Goal: Task Accomplishment & Management: Manage account settings

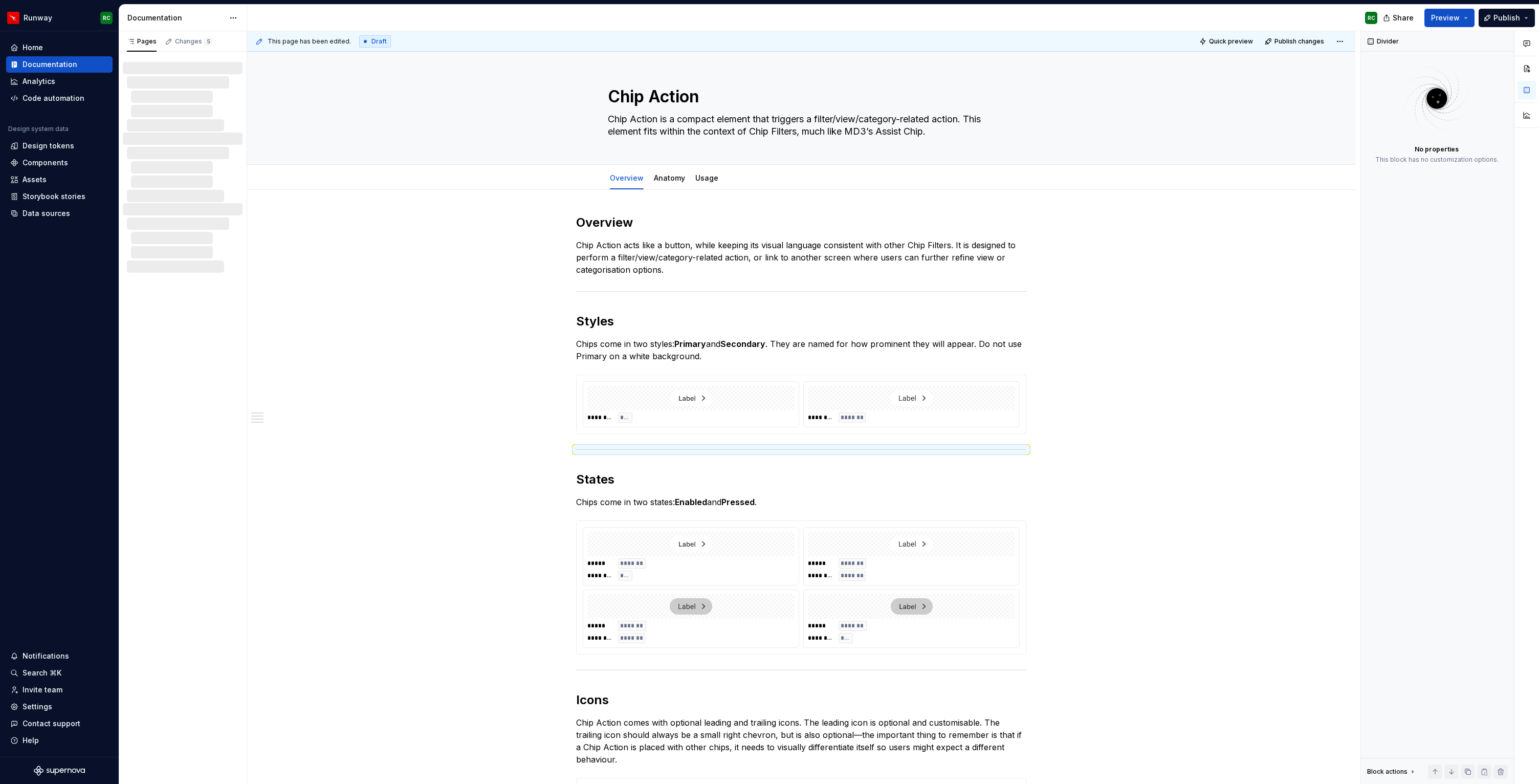
scroll to position [180, 0]
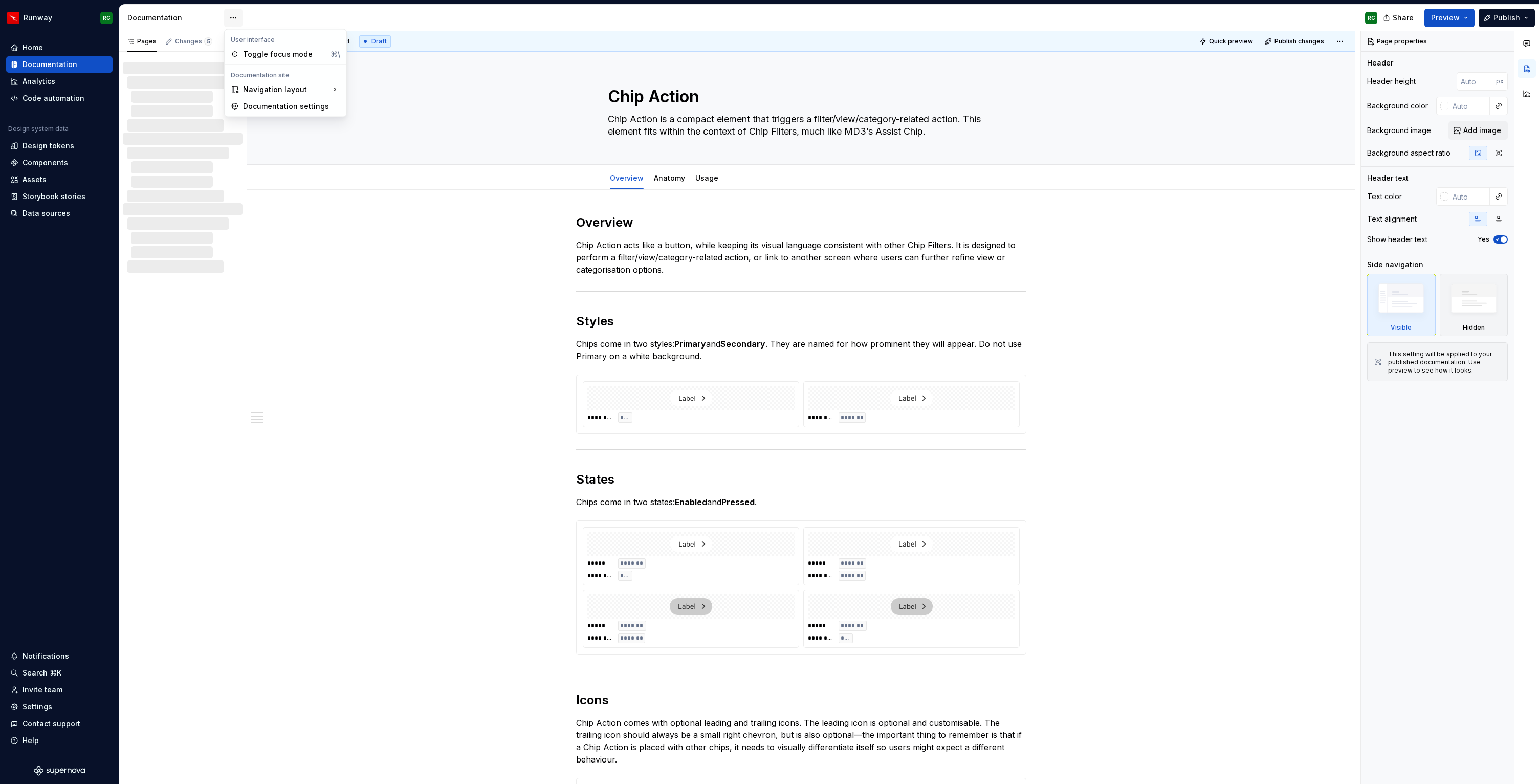
click at [232, 17] on html "Runway RC Home Documentation Analytics Code automation Design system data Desig…" at bounding box center [769, 392] width 1539 height 784
click at [258, 107] on div "Documentation settings" at bounding box center [291, 107] width 97 height 10
type textarea "*"
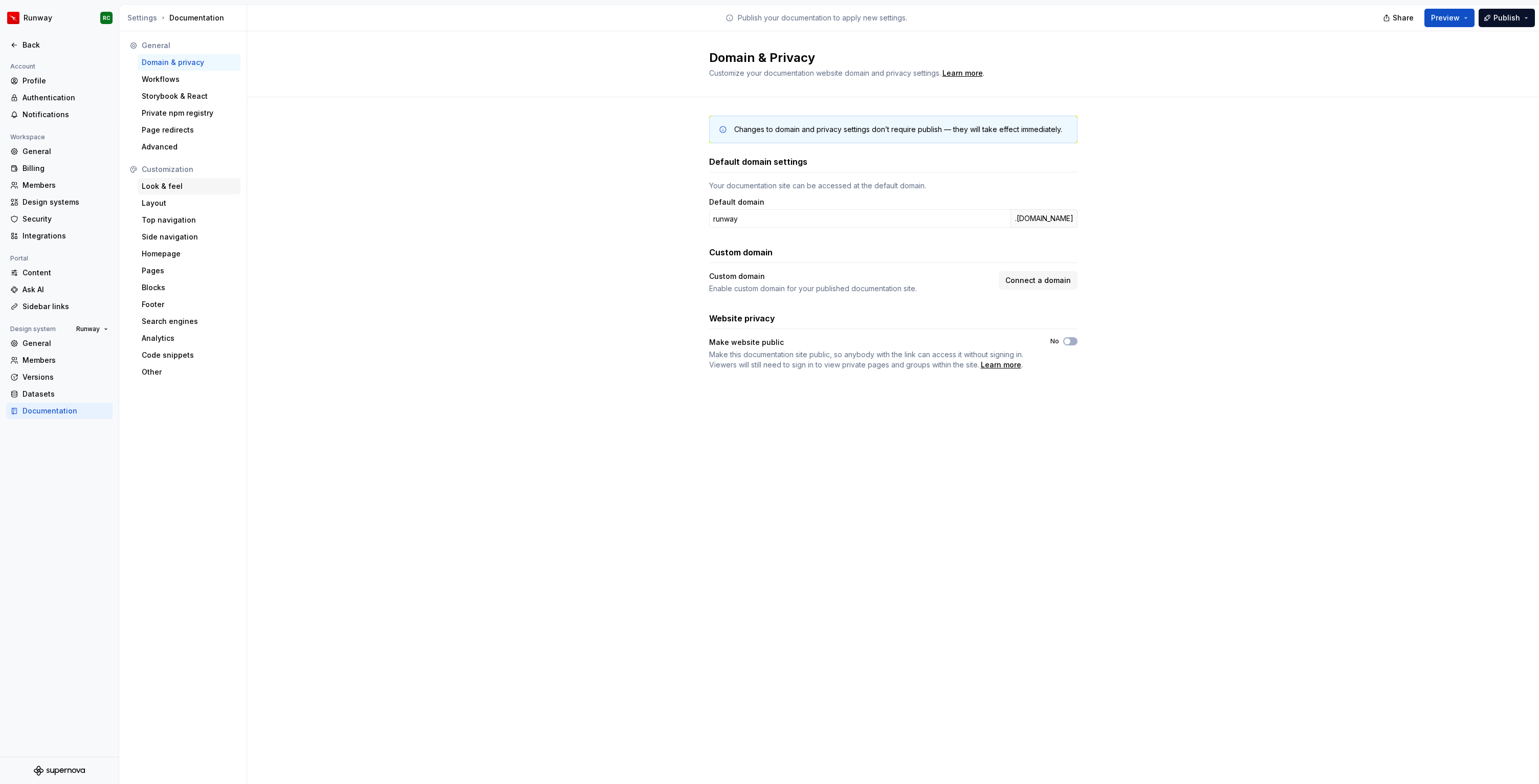
click at [209, 189] on div "Look & feel" at bounding box center [188, 186] width 95 height 10
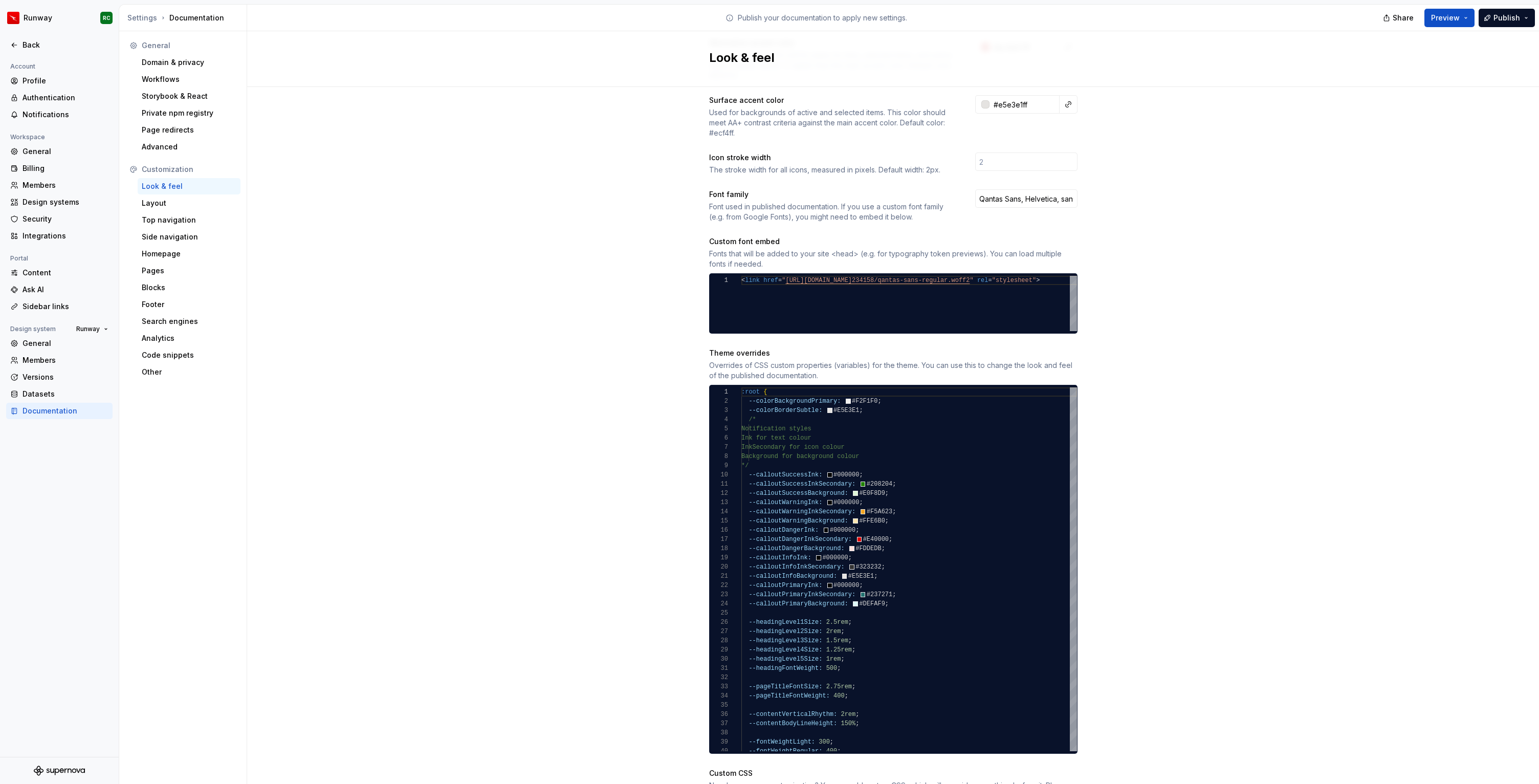
scroll to position [273, 0]
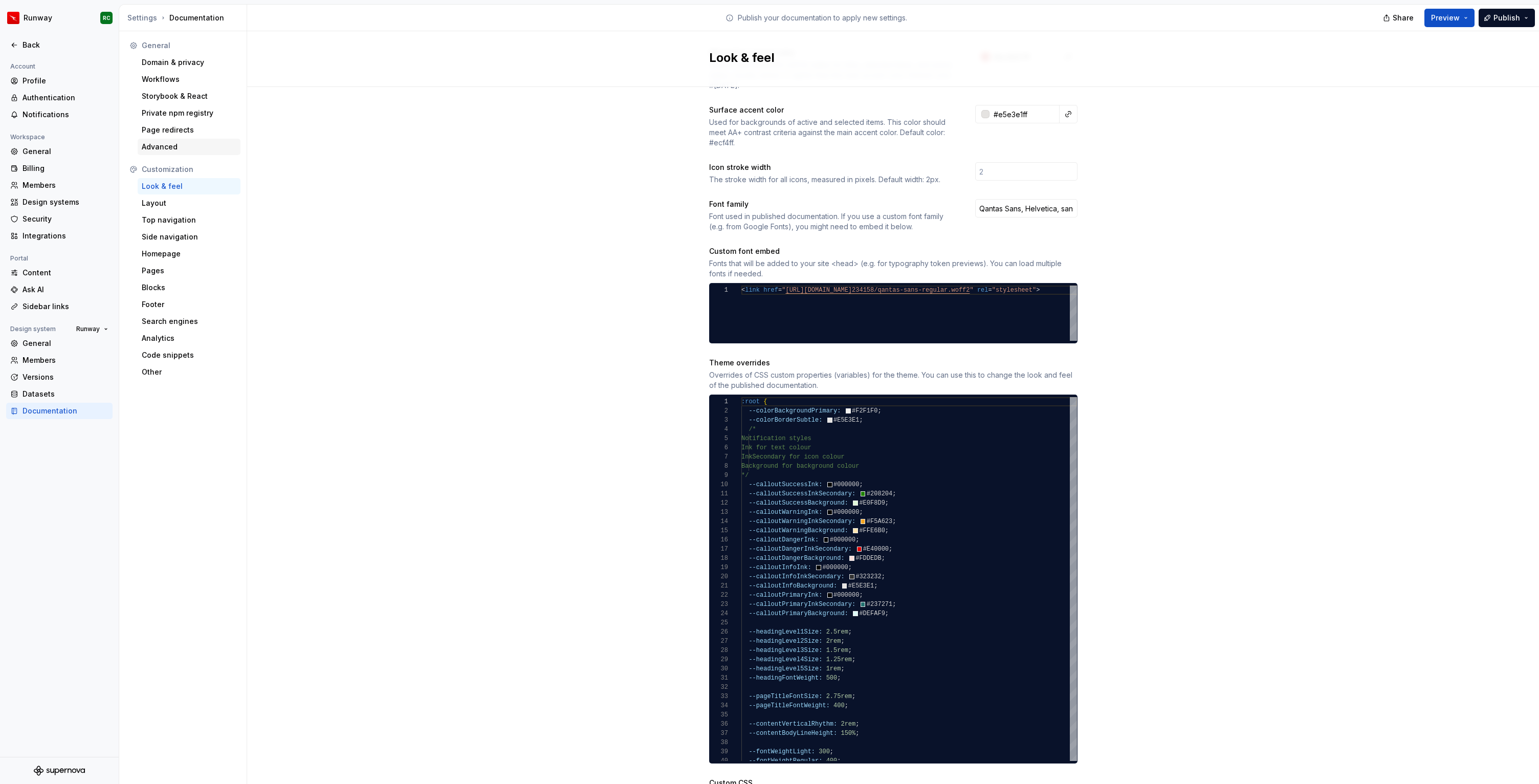
click at [198, 140] on div "Advanced" at bounding box center [189, 146] width 103 height 16
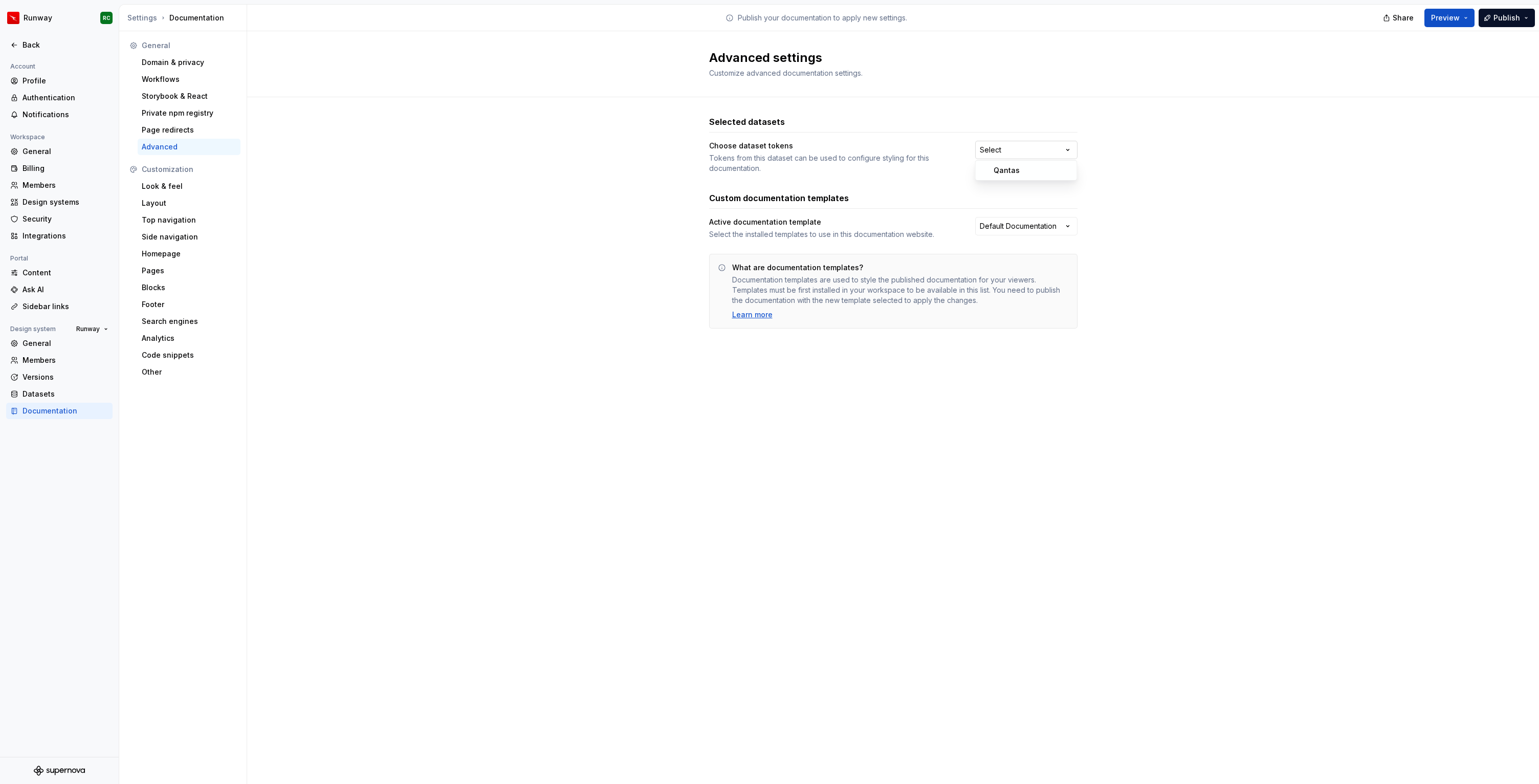
click at [1023, 154] on html "Runway RC Back Account Profile Authentication Notifications Workspace General B…" at bounding box center [769, 392] width 1539 height 784
click at [911, 167] on html "Runway RC Back Account Profile Authentication Notifications Workspace General B…" at bounding box center [769, 392] width 1539 height 784
click at [997, 224] on html "Runway RC Back Account Profile Authentication Notifications Workspace General B…" at bounding box center [769, 392] width 1539 height 784
click at [990, 195] on html "Runway RC Back Account Profile Authentication Notifications Workspace General B…" at bounding box center [769, 392] width 1539 height 784
click at [1012, 158] on html "Runway RC Back Account Profile Authentication Notifications Workspace General B…" at bounding box center [769, 392] width 1539 height 784
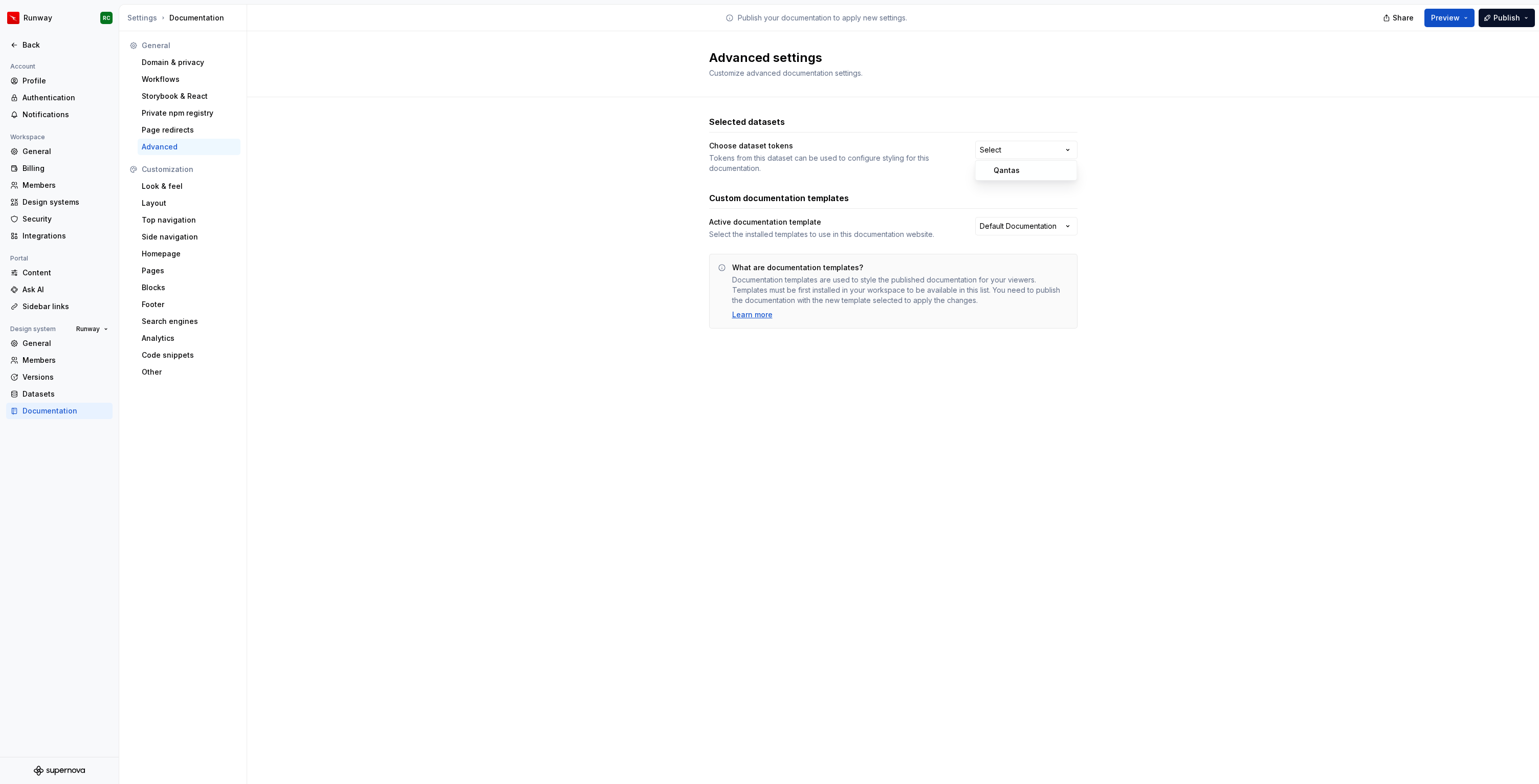
click at [938, 178] on html "Runway RC Back Account Profile Authentication Notifications Workspace General B…" at bounding box center [769, 392] width 1539 height 784
click at [186, 226] on div "Top navigation" at bounding box center [189, 220] width 103 height 16
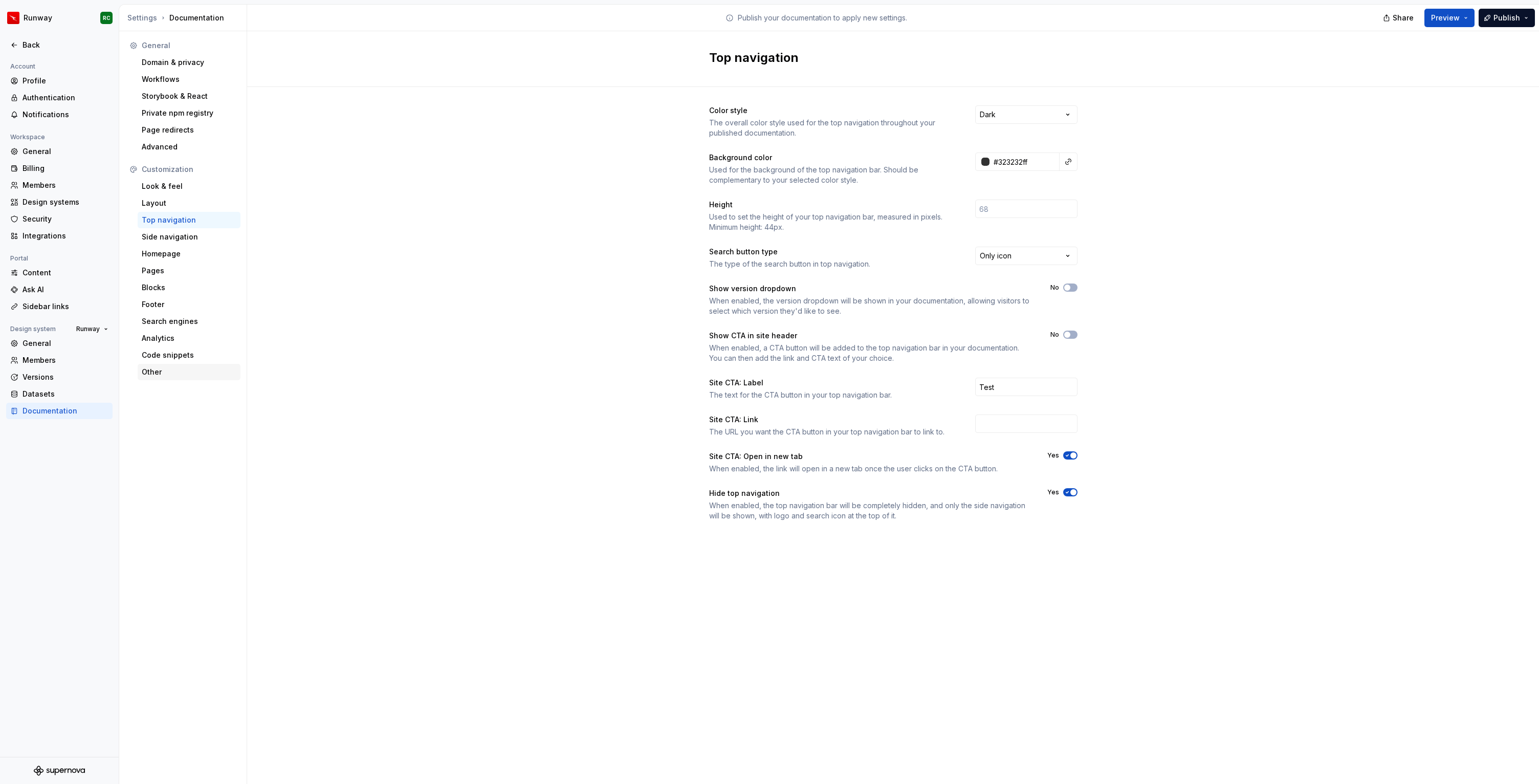
click at [183, 370] on div "Other" at bounding box center [188, 372] width 95 height 10
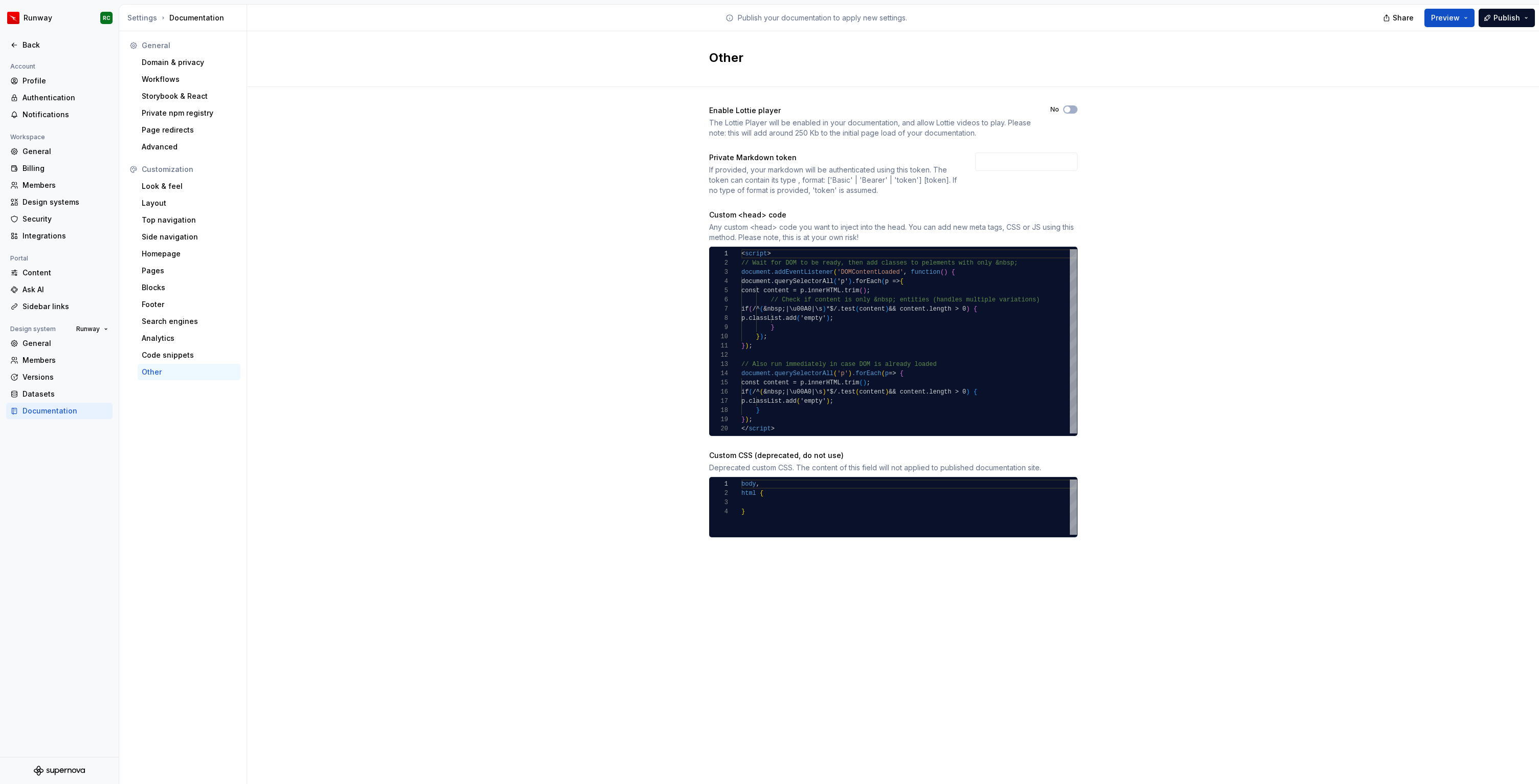
type textarea "***** ****** *"
click at [839, 508] on div "body , html { }" at bounding box center [909, 507] width 336 height 55
click at [1208, 385] on div "Enable [PERSON_NAME] player The [PERSON_NAME] Player will be enabled in your do…" at bounding box center [893, 331] width 1292 height 489
type textarea "**********"
click at [913, 355] on div "< script > // Wait for DOM to be ready, then add classes to p elements with onl…" at bounding box center [909, 341] width 336 height 184
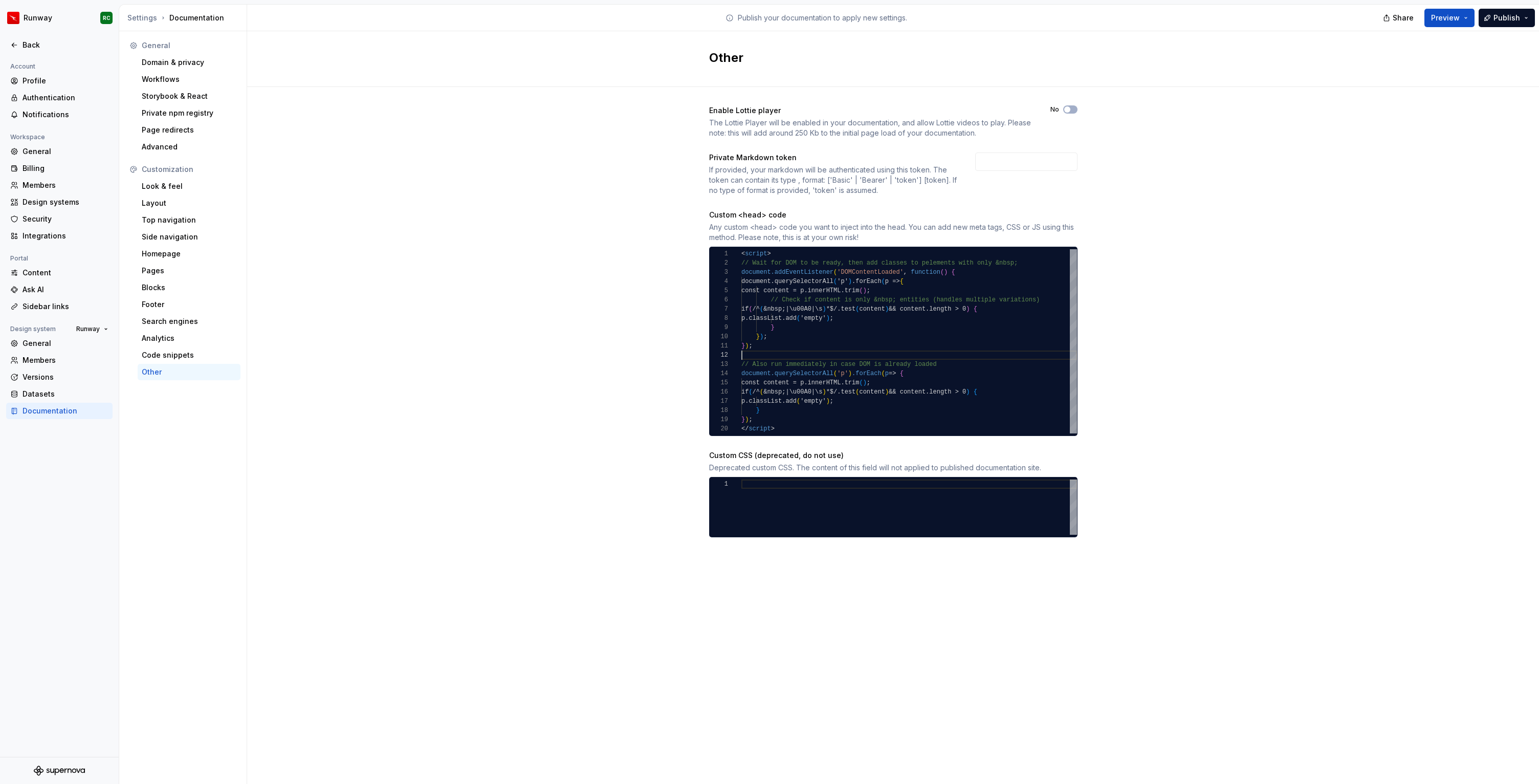
scroll to position [9, 0]
click at [1505, 17] on span "Publish" at bounding box center [1506, 18] width 26 height 10
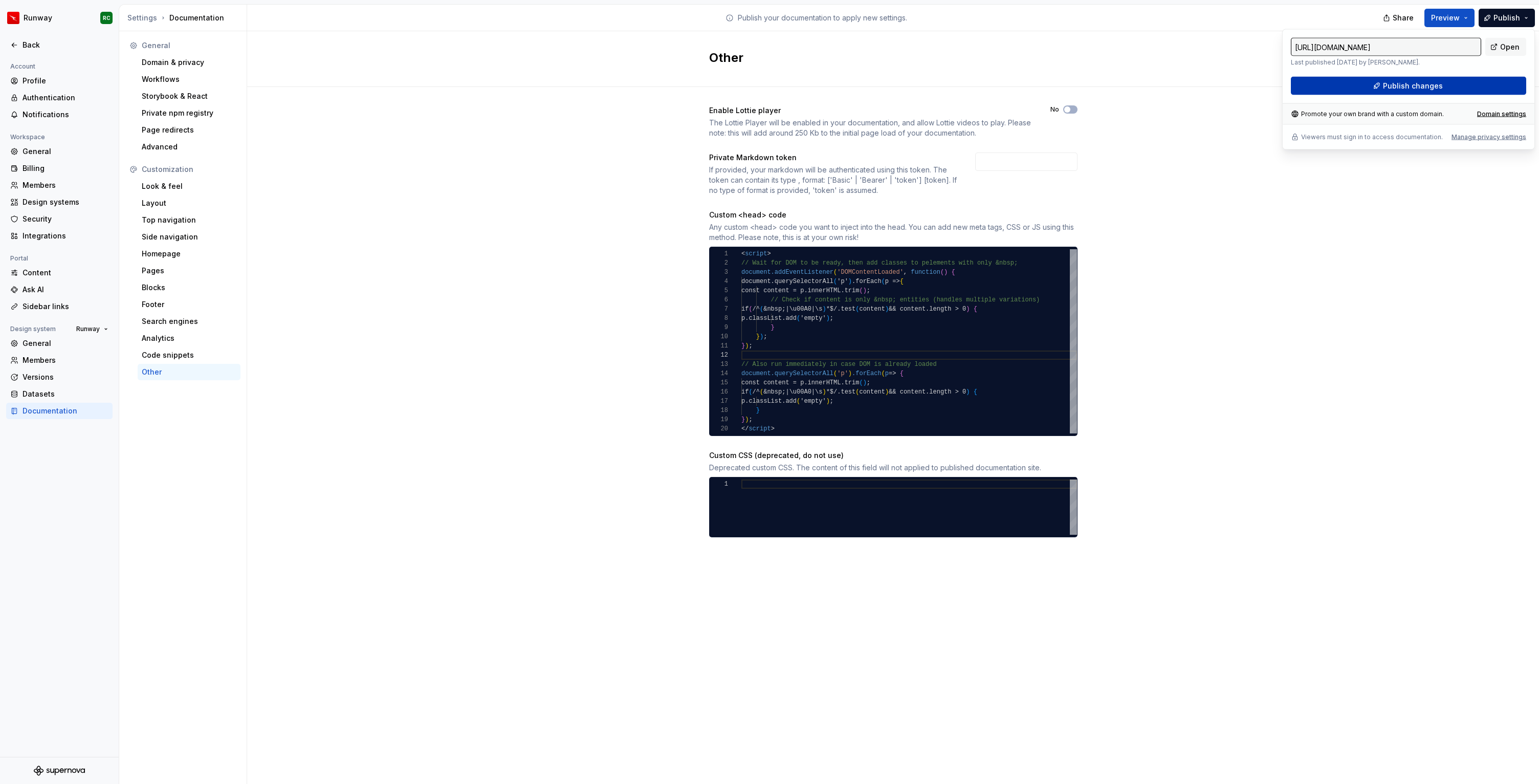
click at [1410, 85] on span "Publish changes" at bounding box center [1412, 86] width 60 height 10
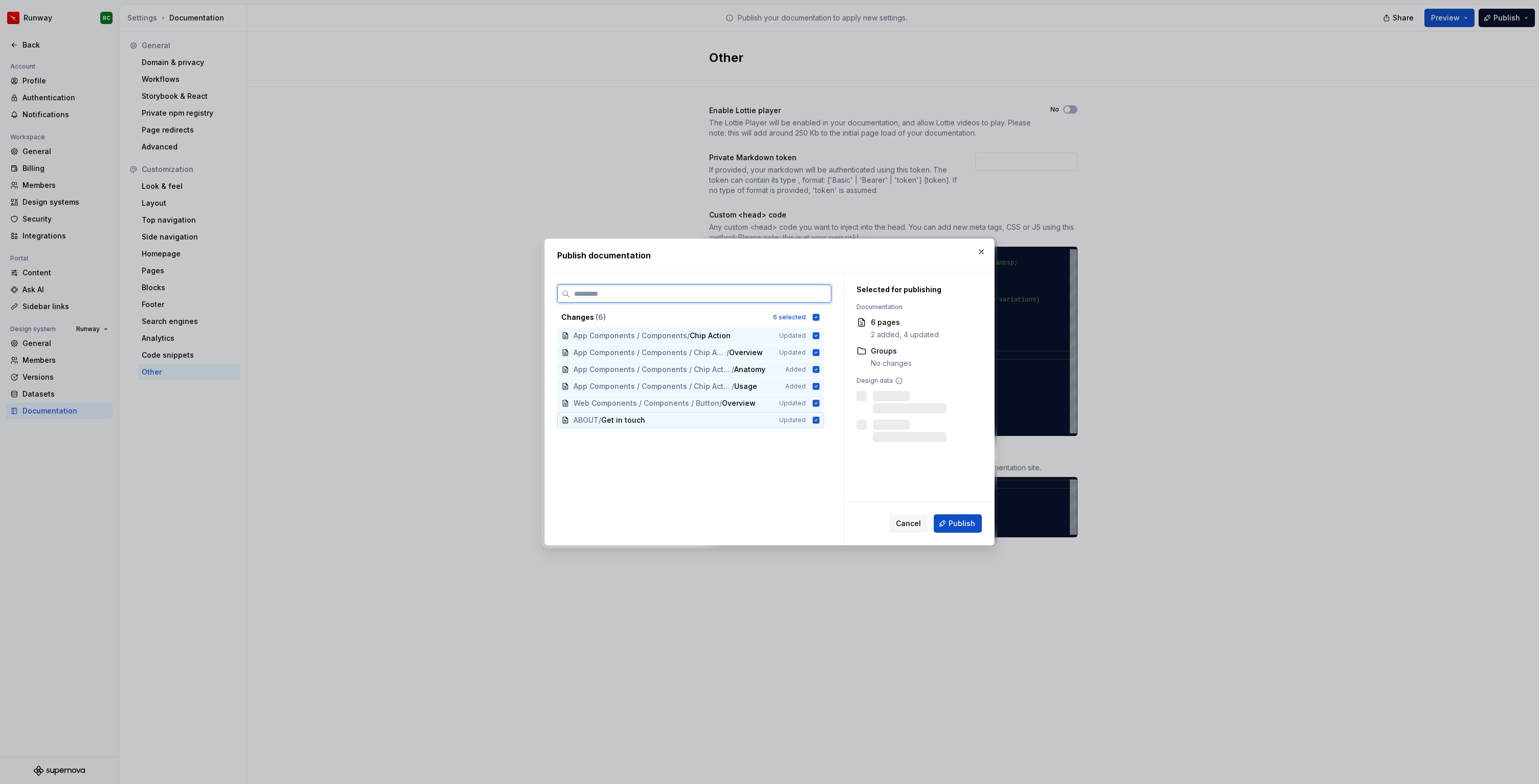
click at [754, 422] on div "ABOUT / Get in touch" at bounding box center [670, 420] width 193 height 10
click at [756, 404] on span "Web Components / Components / Button / Overview" at bounding box center [669, 403] width 191 height 10
click at [955, 525] on span "Publish" at bounding box center [961, 523] width 26 height 10
